Goal: Find specific page/section: Find specific page/section

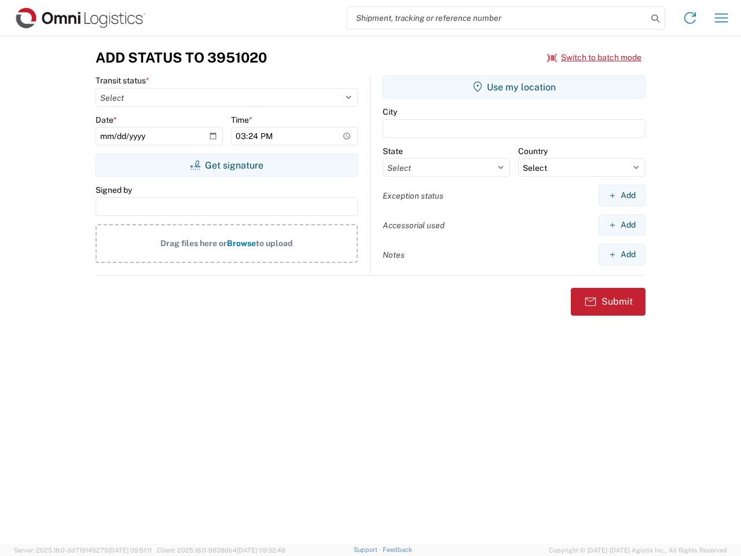
click at [497, 18] on input "search" at bounding box center [497, 18] width 300 height 22
click at [655, 19] on icon at bounding box center [655, 18] width 16 height 16
click at [690, 18] on icon at bounding box center [690, 18] width 19 height 19
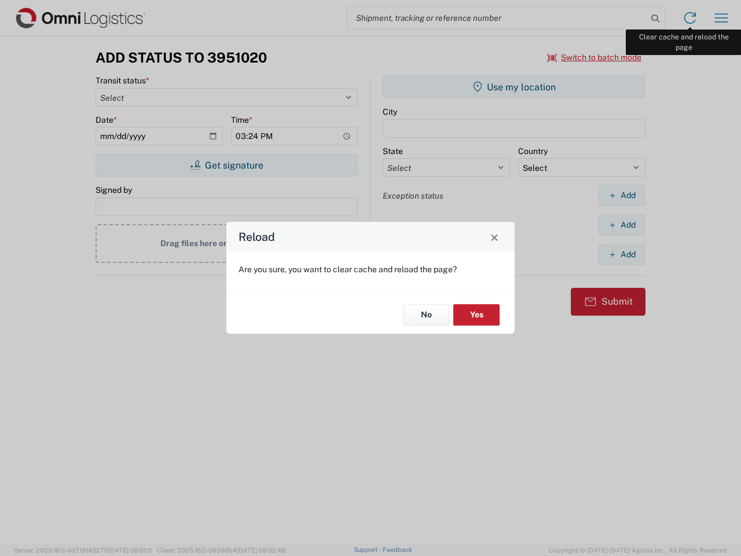
click at [721, 18] on div "Reload Are you sure, you want to clear cache and reload the page? No Yes" at bounding box center [370, 278] width 741 height 556
click at [595, 57] on div "Reload Are you sure, you want to clear cache and reload the page? No Yes" at bounding box center [370, 278] width 741 height 556
click at [226, 165] on div "Reload Are you sure, you want to clear cache and reload the page? No Yes" at bounding box center [370, 278] width 741 height 556
click at [514, 87] on div "Reload Are you sure, you want to clear cache and reload the page? No Yes" at bounding box center [370, 278] width 741 height 556
click at [622, 195] on div "Reload Are you sure, you want to clear cache and reload the page? No Yes" at bounding box center [370, 278] width 741 height 556
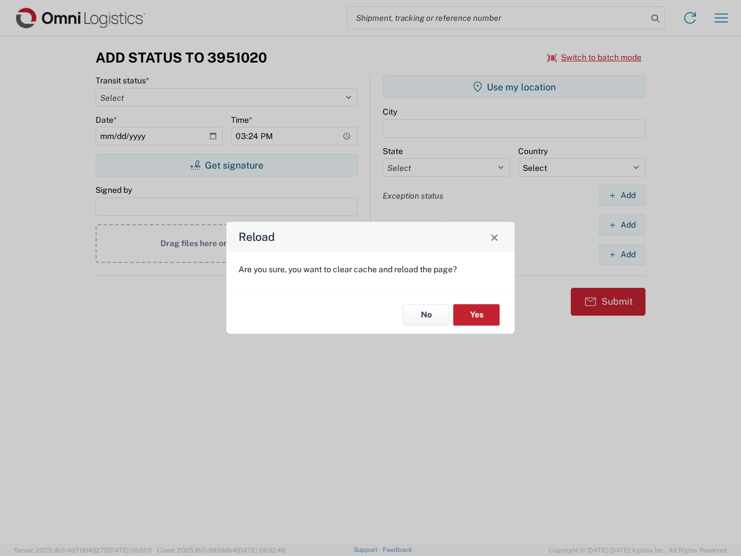
click at [622, 225] on div "Reload Are you sure, you want to clear cache and reload the page? No Yes" at bounding box center [370, 278] width 741 height 556
click at [622, 254] on div "Reload Are you sure, you want to clear cache and reload the page? No Yes" at bounding box center [370, 278] width 741 height 556
